Goal: Check status

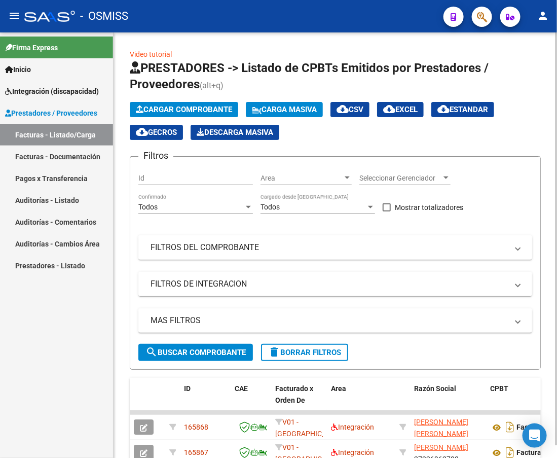
click at [235, 251] on mat-panel-title "FILTROS DEL COMPROBANTE" at bounding box center [330, 247] width 358 height 11
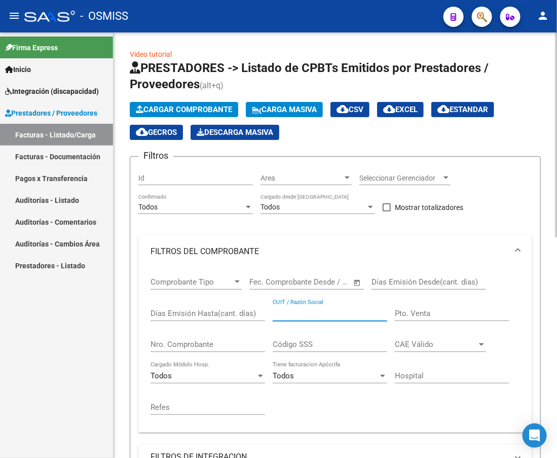
click at [289, 317] on input "CUIT / Razón Social" at bounding box center [330, 313] width 115 height 9
paste input "23372757124"
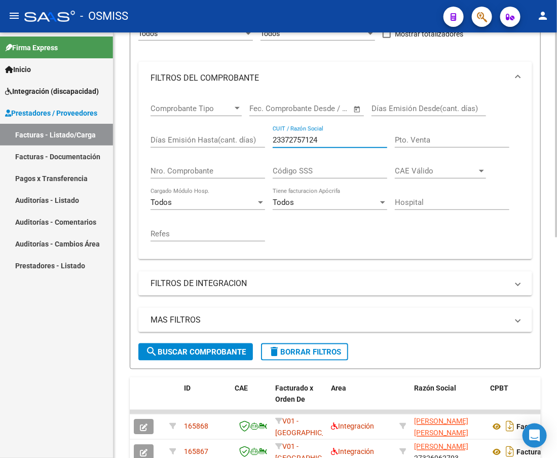
click at [557, 283] on div at bounding box center [556, 221] width 3 height 205
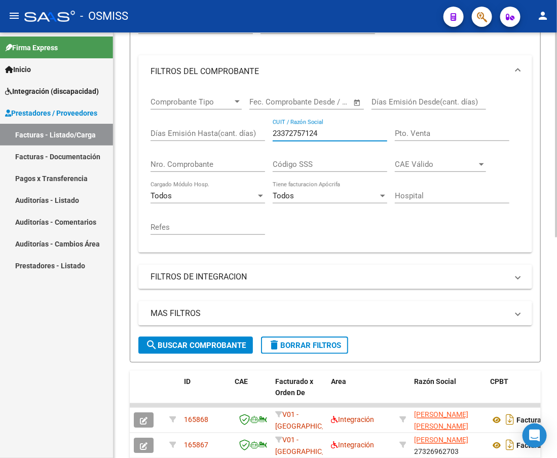
type input "23372757124"
click at [228, 349] on span "search Buscar Comprobante" at bounding box center [196, 345] width 100 height 9
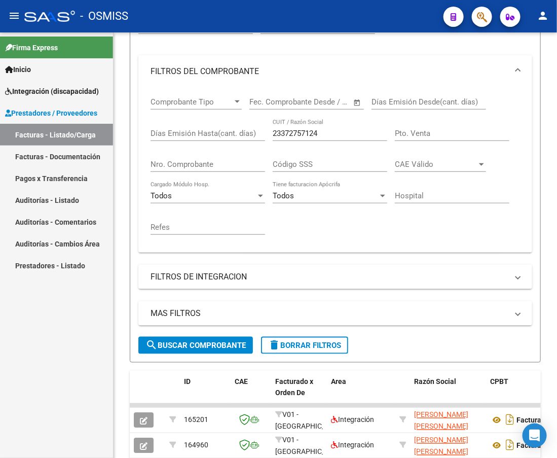
click at [108, 367] on div "Firma Express Inicio Instructivos Contacto OS Integración (discapacidad) Legajo…" at bounding box center [56, 245] width 113 height 426
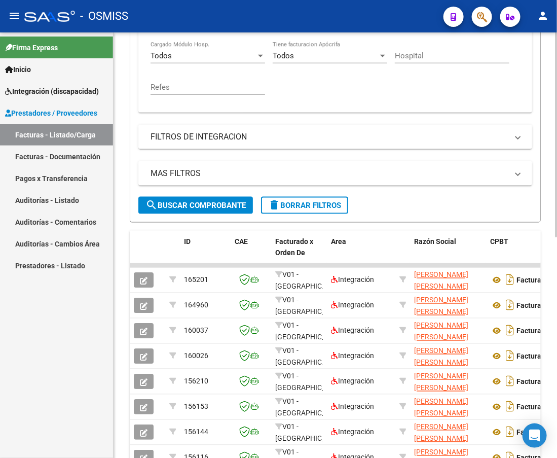
click at [555, 331] on div at bounding box center [556, 293] width 3 height 205
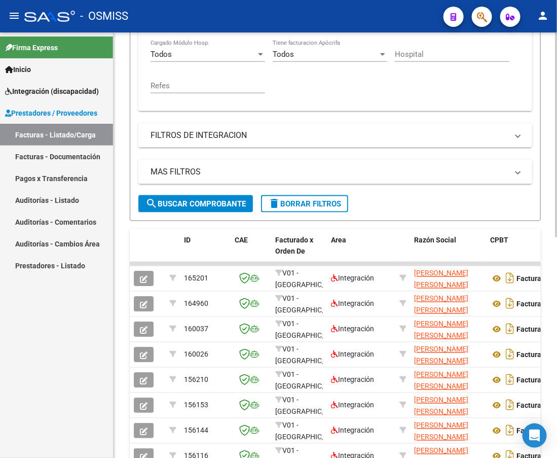
click at [555, 331] on div at bounding box center [556, 294] width 3 height 205
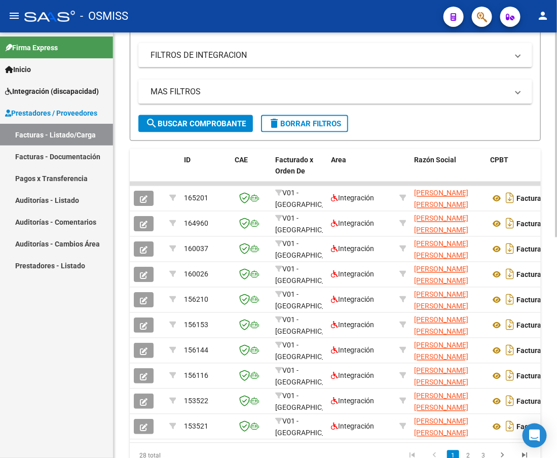
click at [557, 370] on html "menu - OSMISS person Firma Express Inicio Instructivos Contacto OS Integración …" at bounding box center [278, 229] width 557 height 458
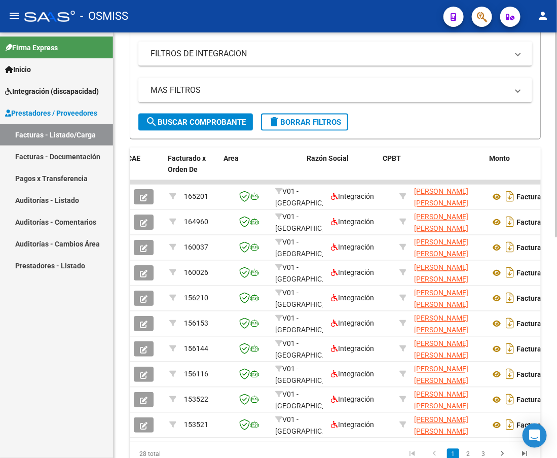
scroll to position [0, 107]
